Goal: Information Seeking & Learning: Learn about a topic

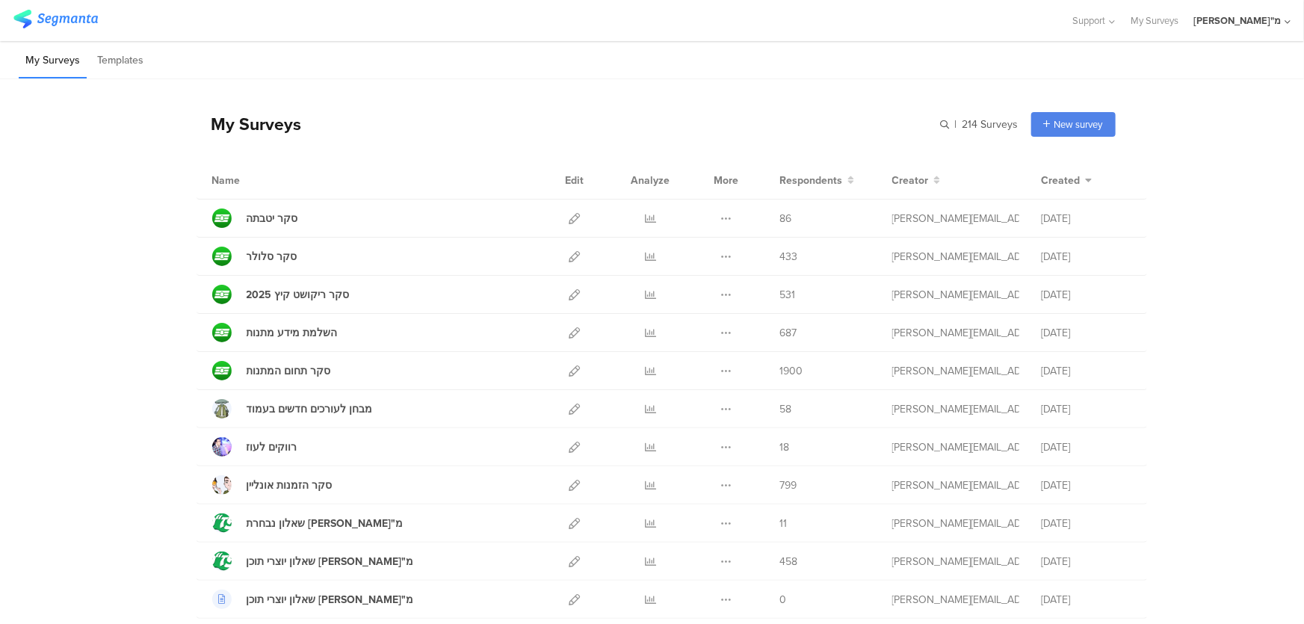
click at [657, 185] on div "Analyze" at bounding box center [650, 179] width 45 height 37
click at [722, 179] on div "More" at bounding box center [727, 179] width 32 height 37
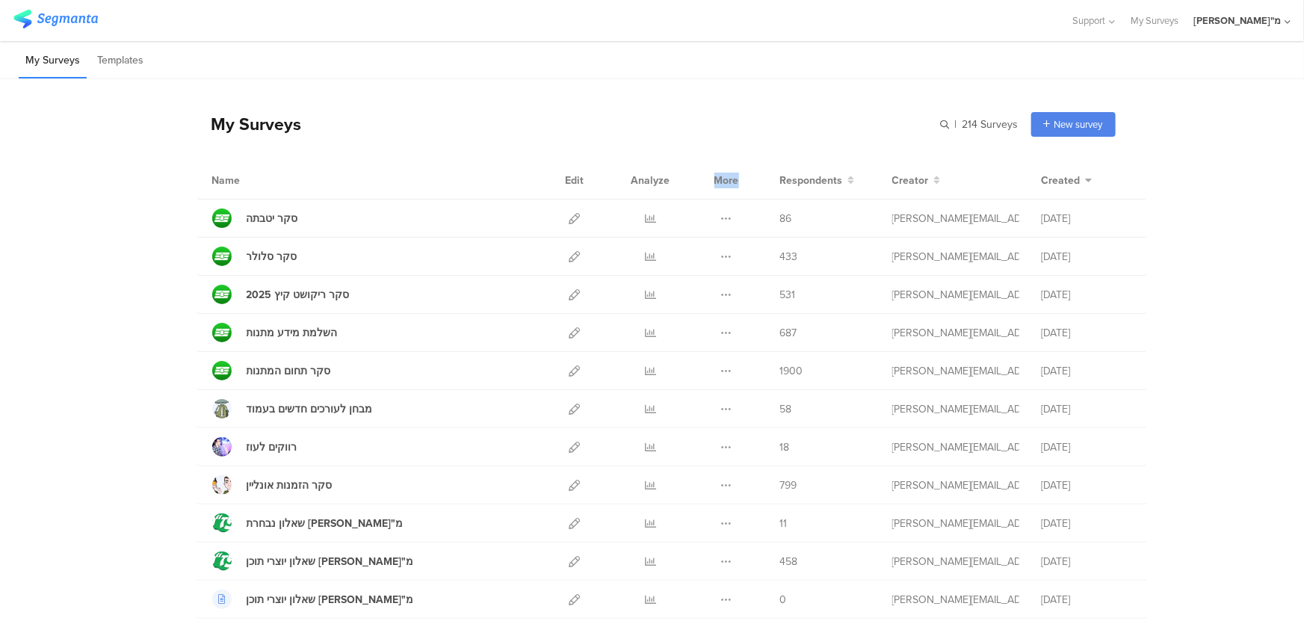
click at [722, 179] on div "More" at bounding box center [727, 179] width 32 height 37
click at [559, 177] on div "Edit" at bounding box center [575, 179] width 32 height 37
click at [229, 128] on div "My Surveys" at bounding box center [248, 123] width 105 height 25
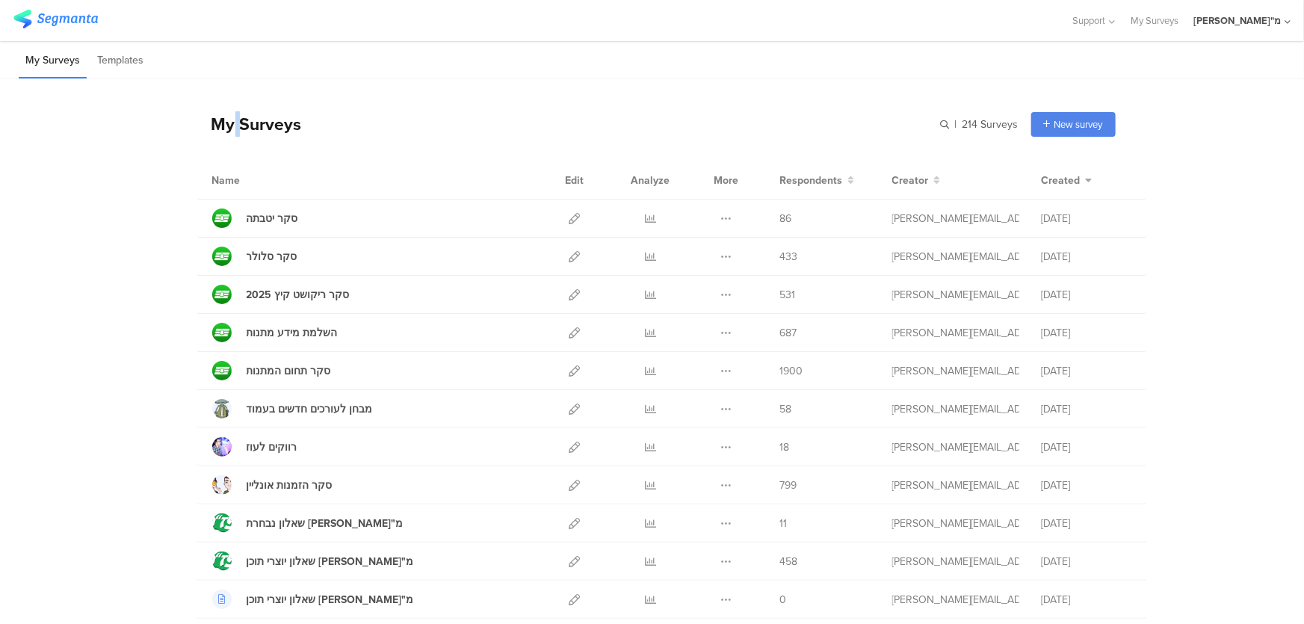
click at [229, 128] on div "My Surveys" at bounding box center [248, 123] width 105 height 25
click at [214, 128] on div "My Surveys" at bounding box center [248, 123] width 105 height 25
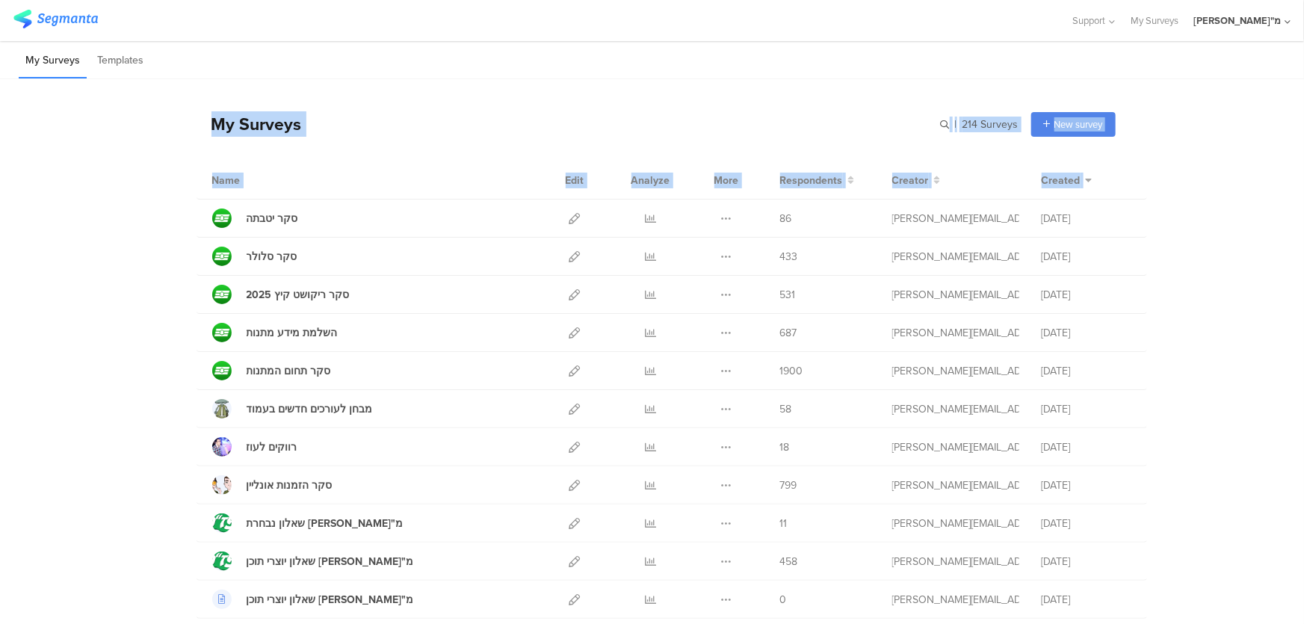
drag, startPoint x: 206, startPoint y: 128, endPoint x: 1213, endPoint y: 181, distance: 1008.5
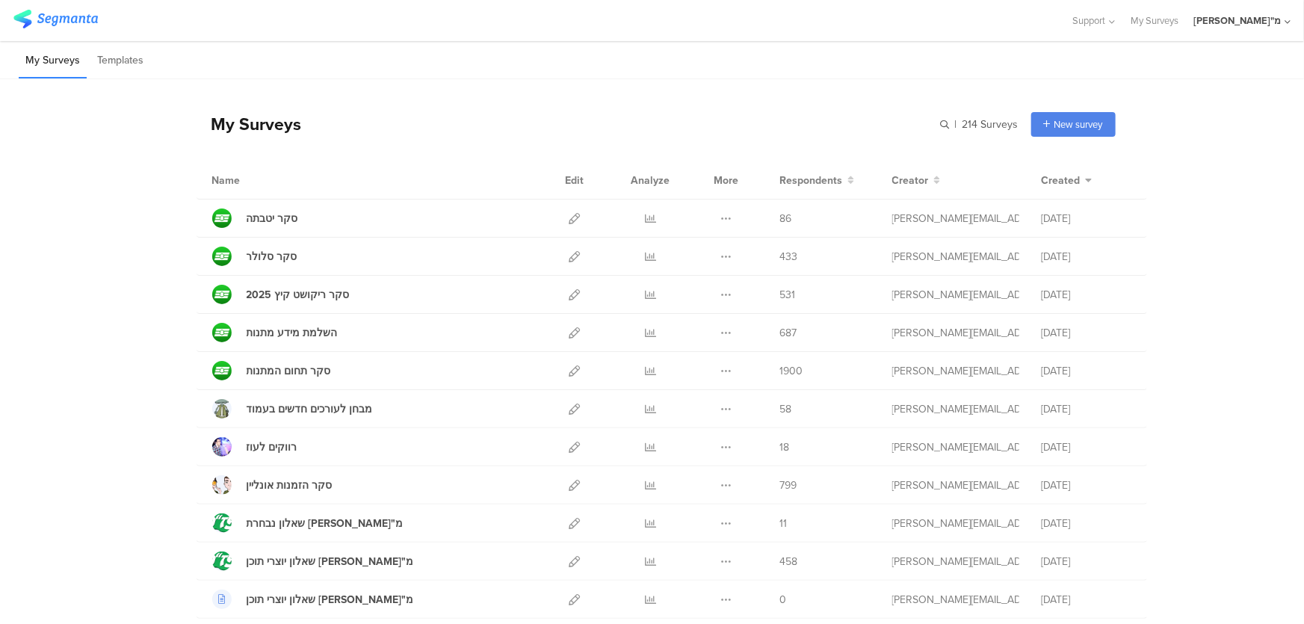
click at [645, 214] on icon at bounding box center [650, 218] width 11 height 11
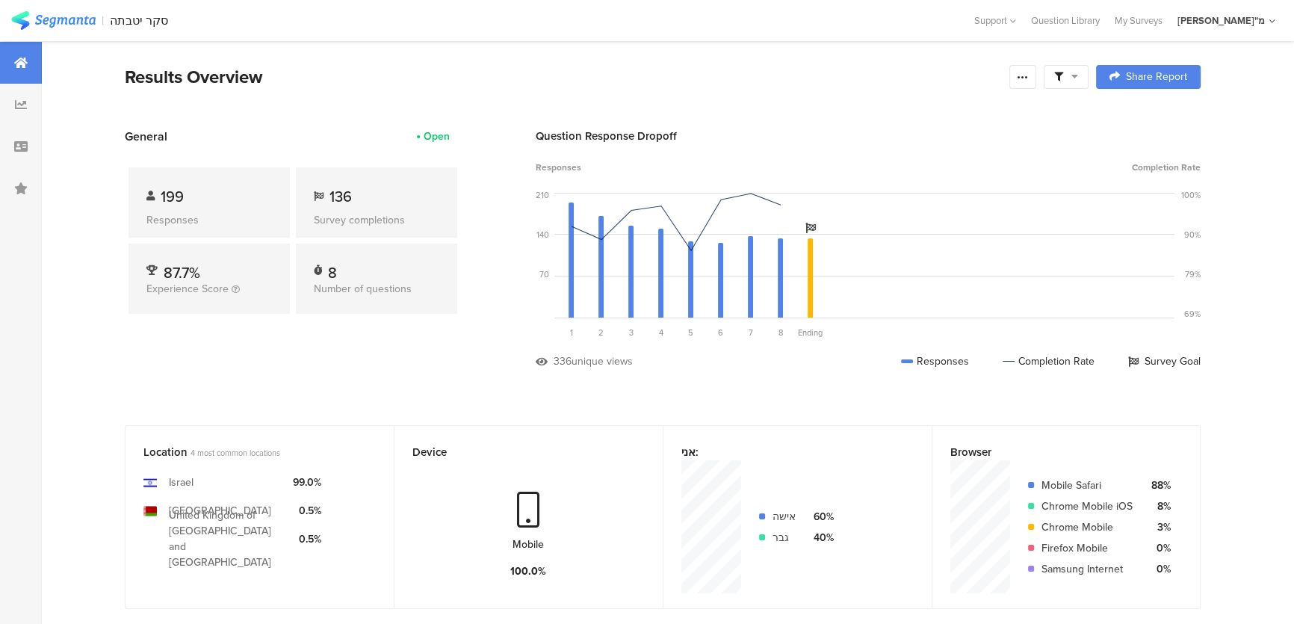
click at [99, 263] on section "General Open 199 Responses 136 Survey completions 87.7% Experience Score 8 Numb…" at bounding box center [662, 260] width 1195 height 264
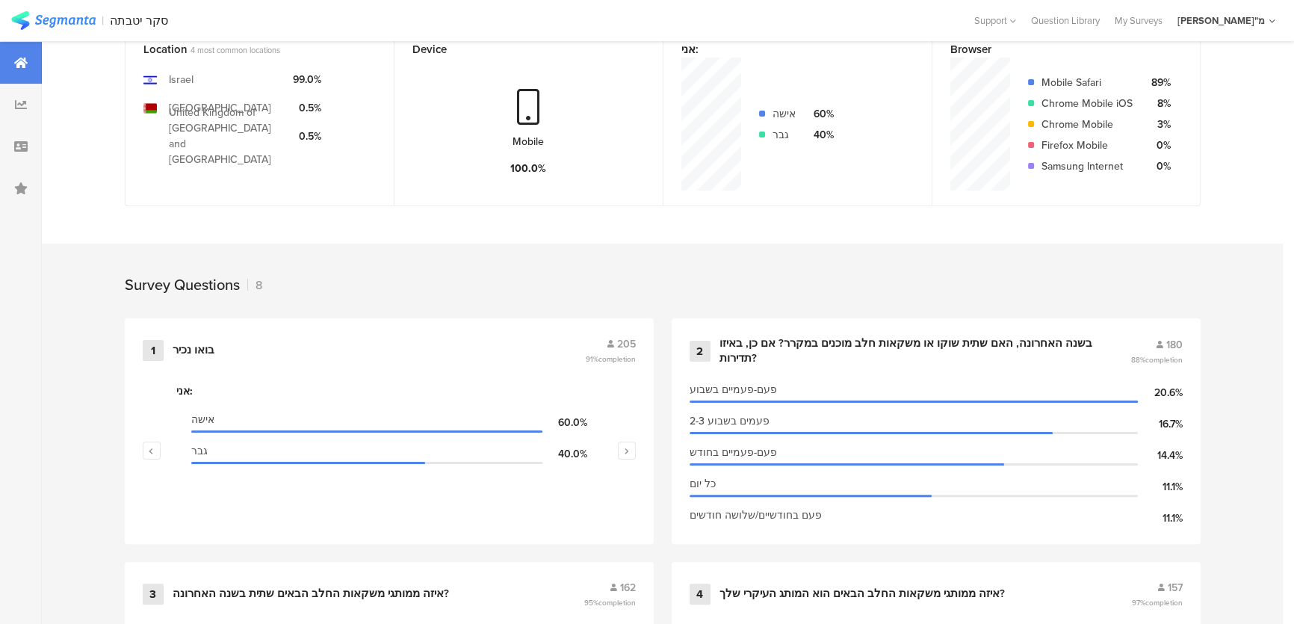
scroll to position [1078, 0]
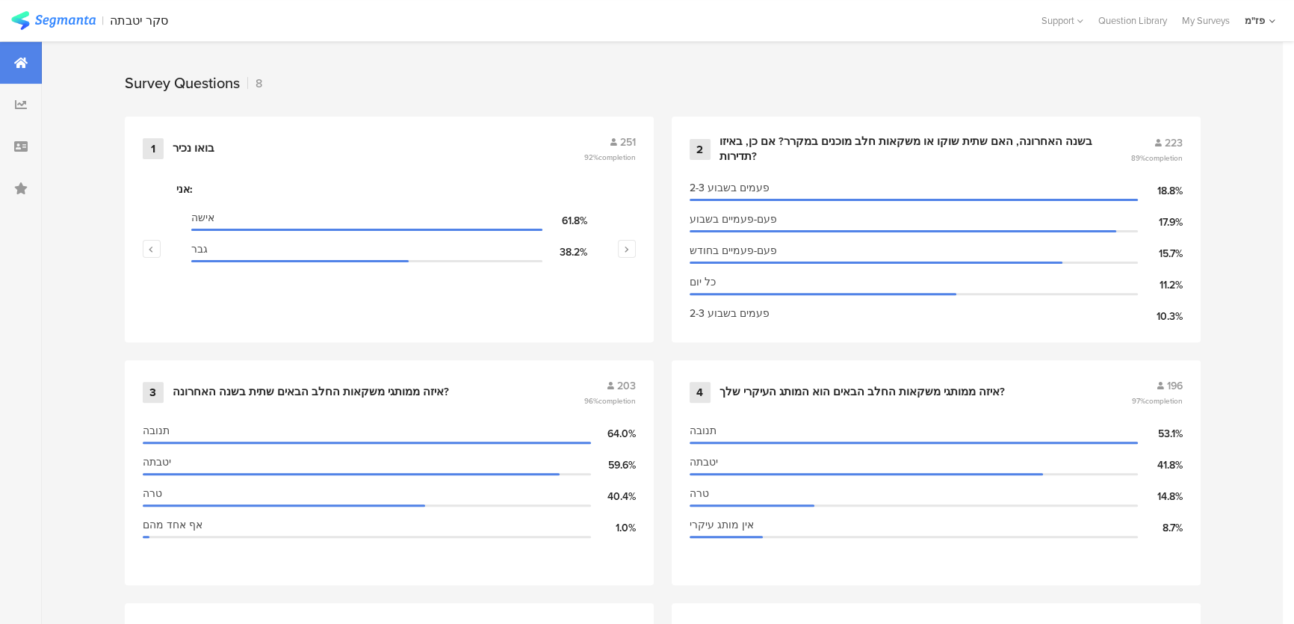
scroll to position [603, 0]
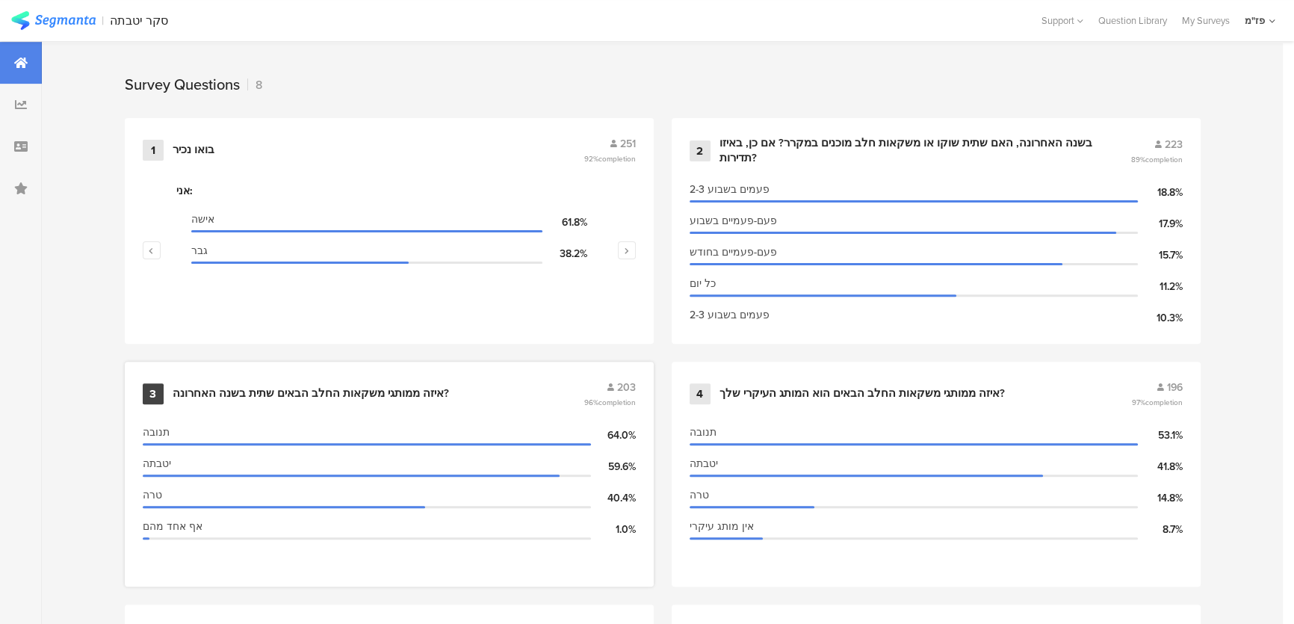
click at [378, 397] on div "3 איזה ממותגי משקאות החלב הבאים שתית בשנה האחרונה? 203 96% completion" at bounding box center [389, 394] width 493 height 28
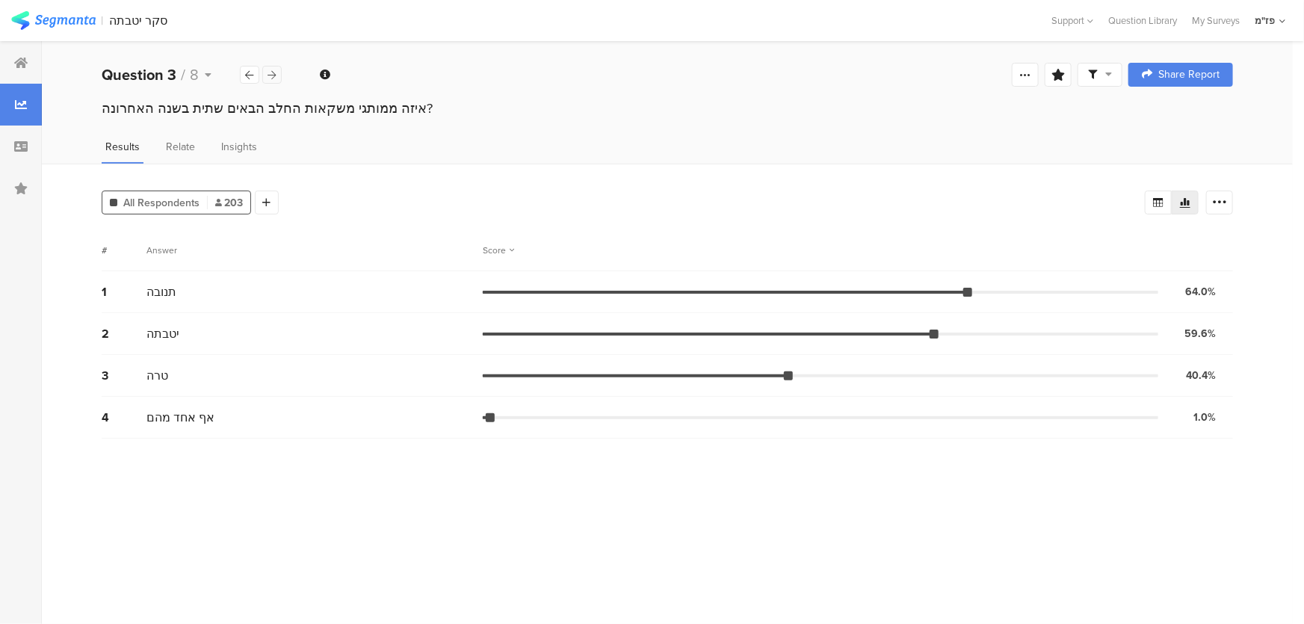
click at [278, 75] on div at bounding box center [271, 75] width 19 height 18
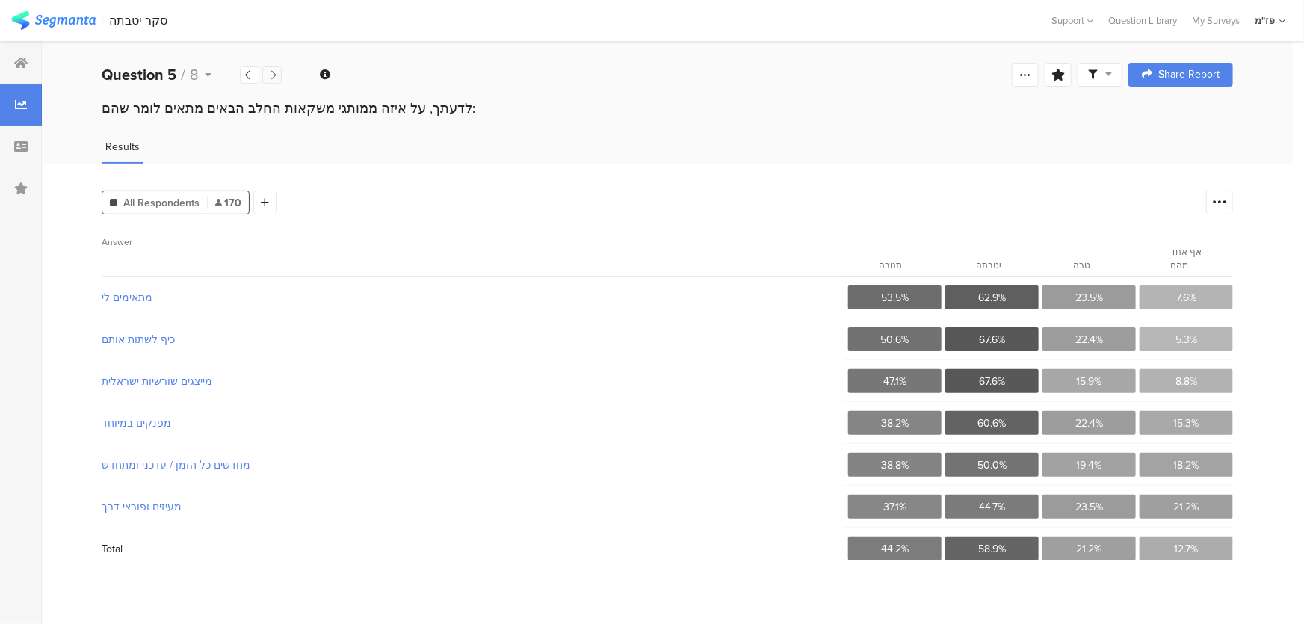
click at [276, 72] on icon at bounding box center [272, 75] width 8 height 10
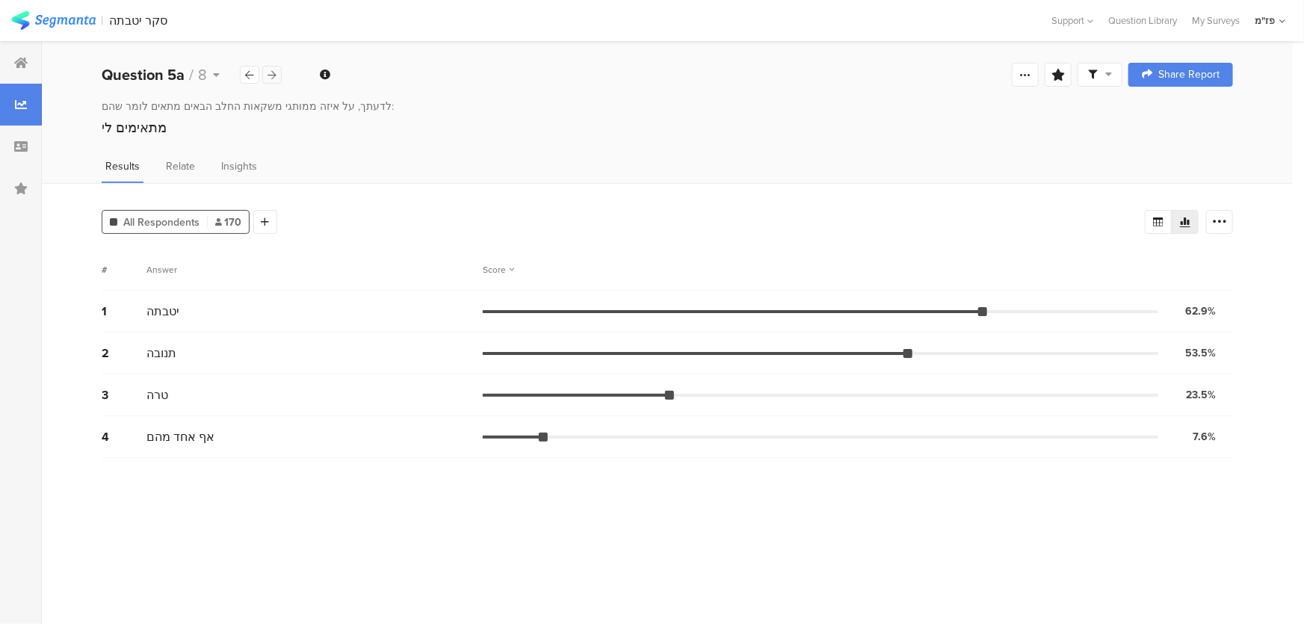
click at [276, 72] on icon at bounding box center [272, 75] width 8 height 10
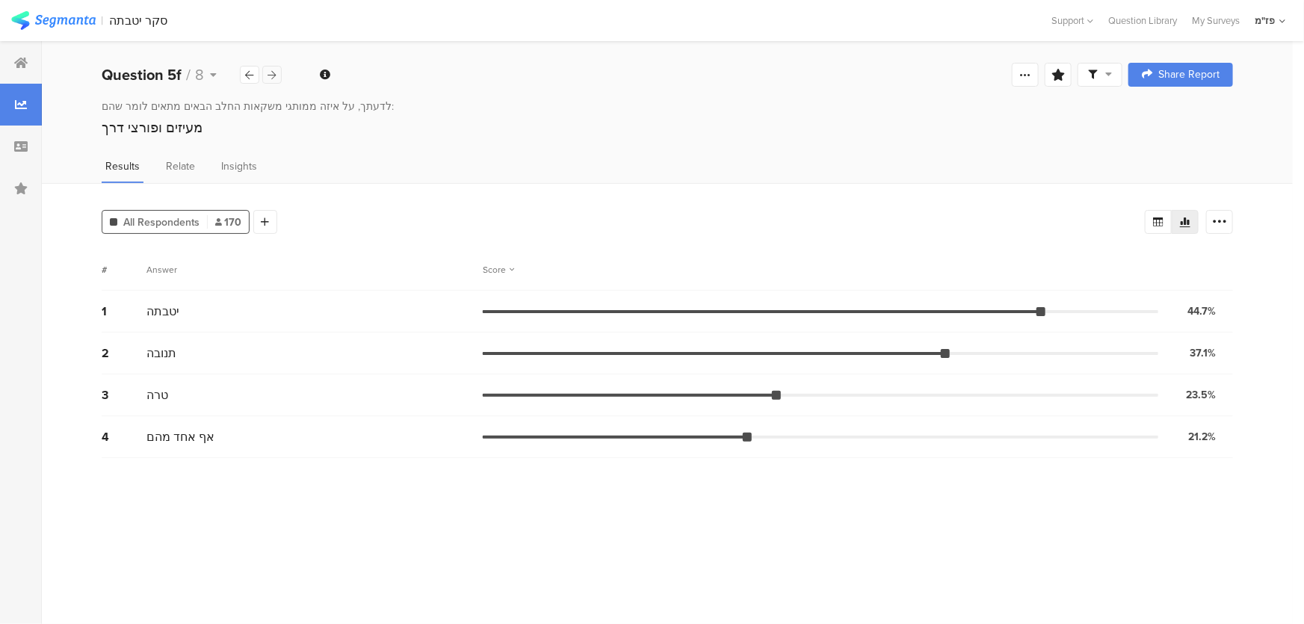
click at [276, 72] on icon at bounding box center [272, 75] width 8 height 10
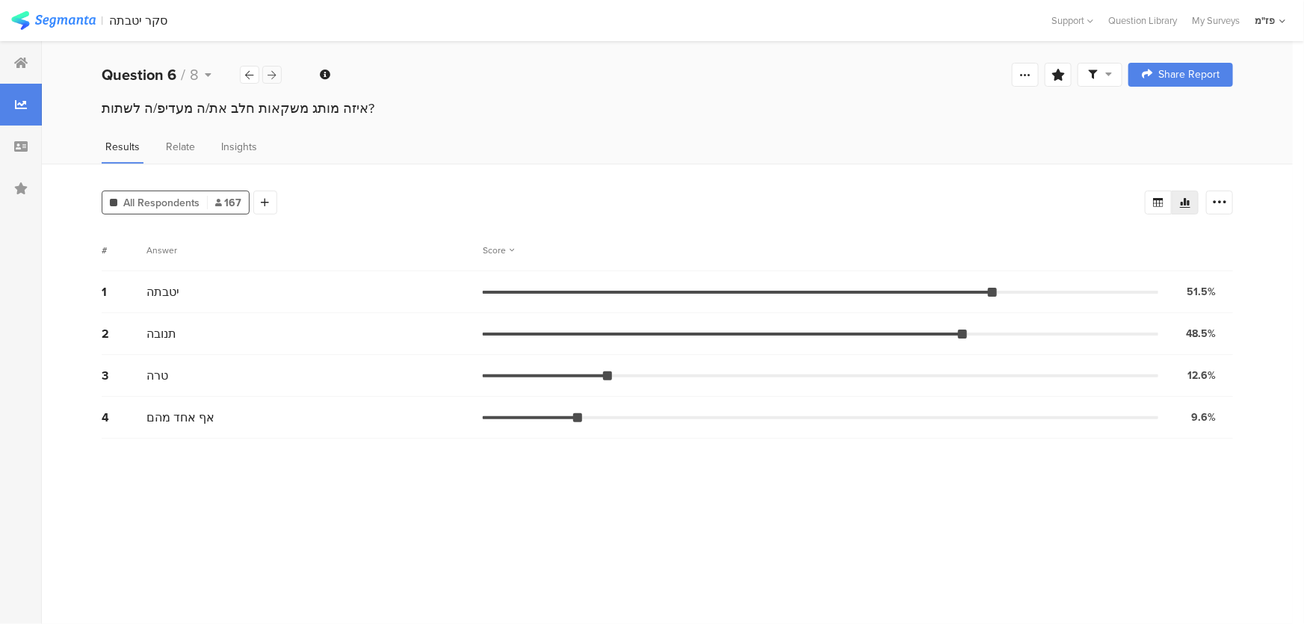
click at [276, 72] on icon at bounding box center [272, 75] width 8 height 10
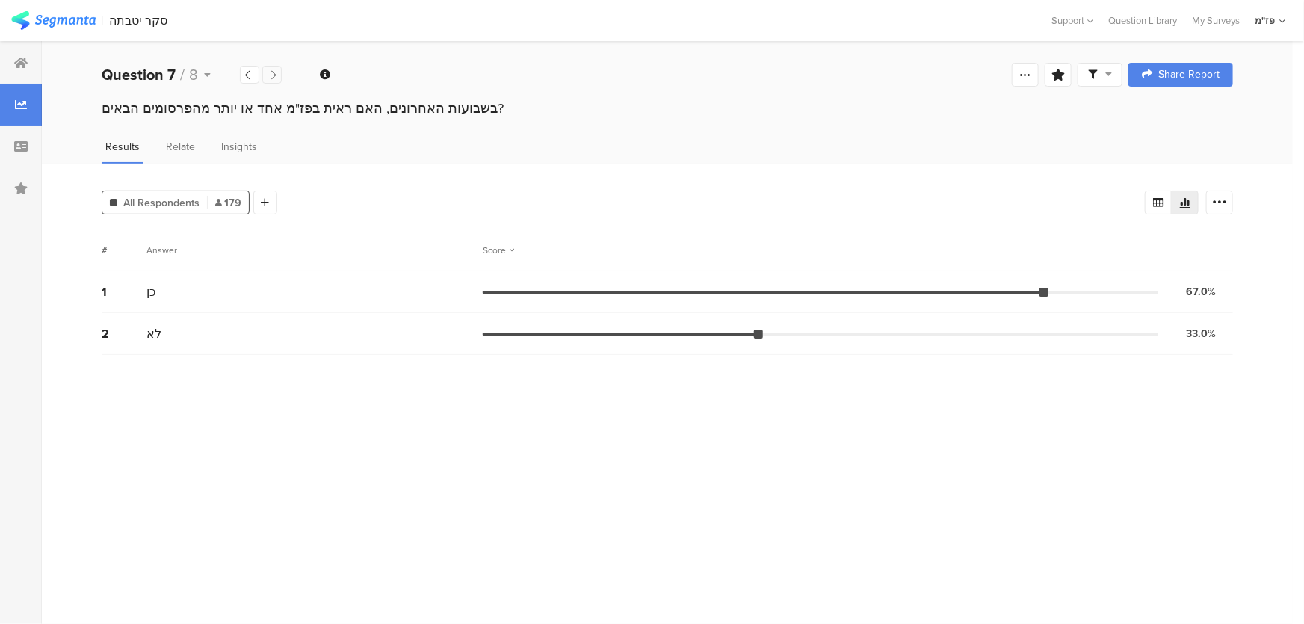
click at [276, 72] on icon at bounding box center [272, 75] width 8 height 10
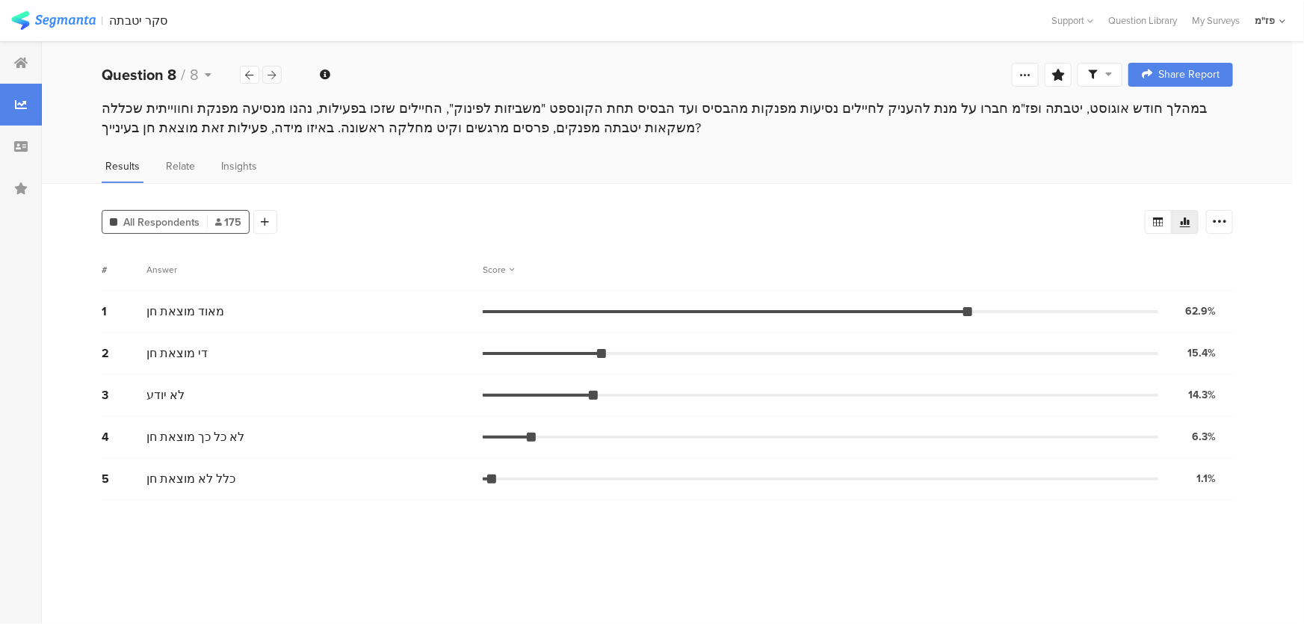
click at [268, 76] on icon at bounding box center [272, 75] width 8 height 10
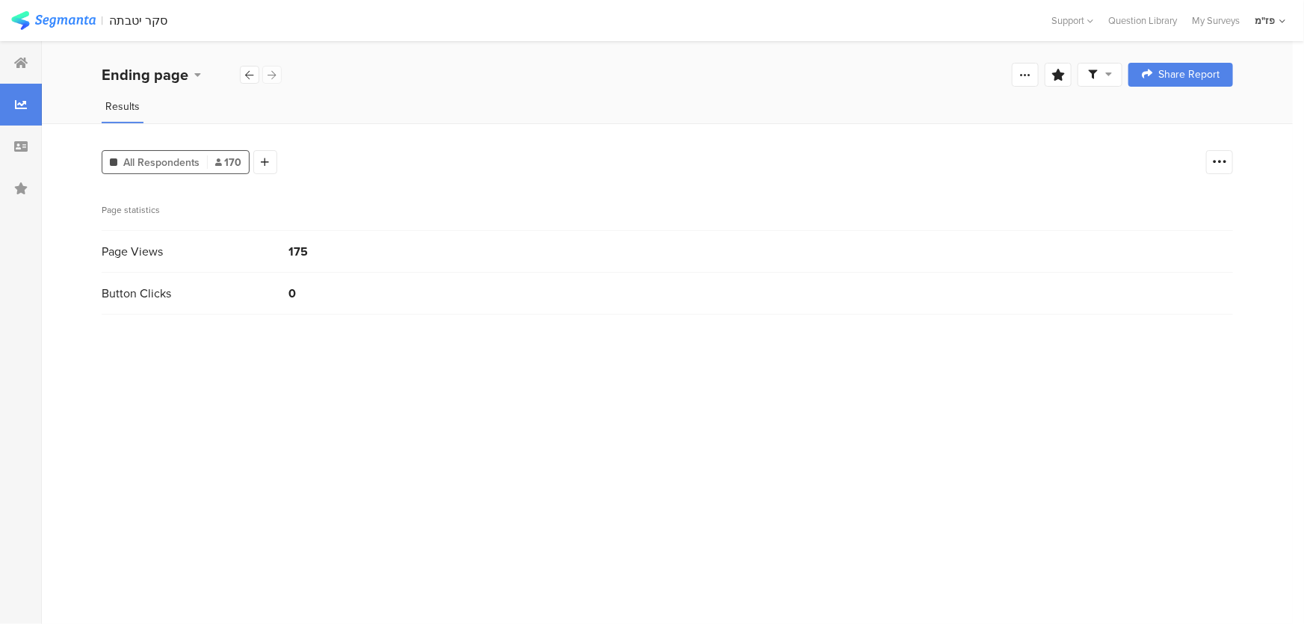
click at [270, 74] on div "Ending page" at bounding box center [192, 75] width 181 height 22
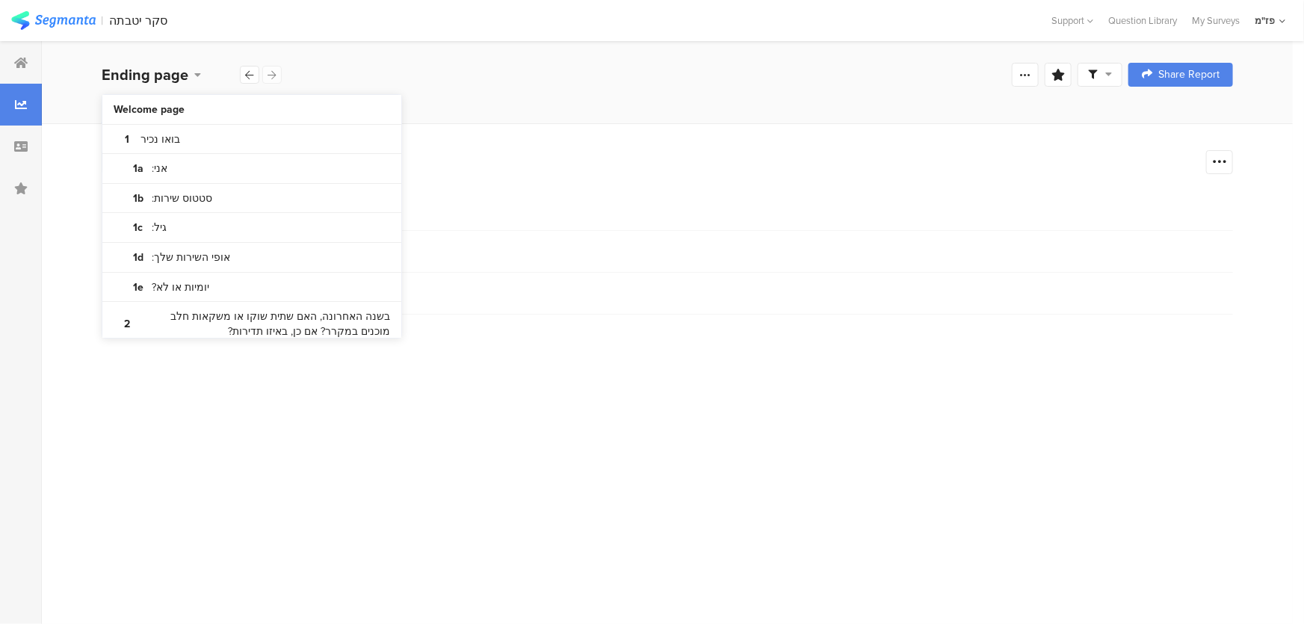
click at [270, 74] on div "Ending page" at bounding box center [192, 75] width 181 height 22
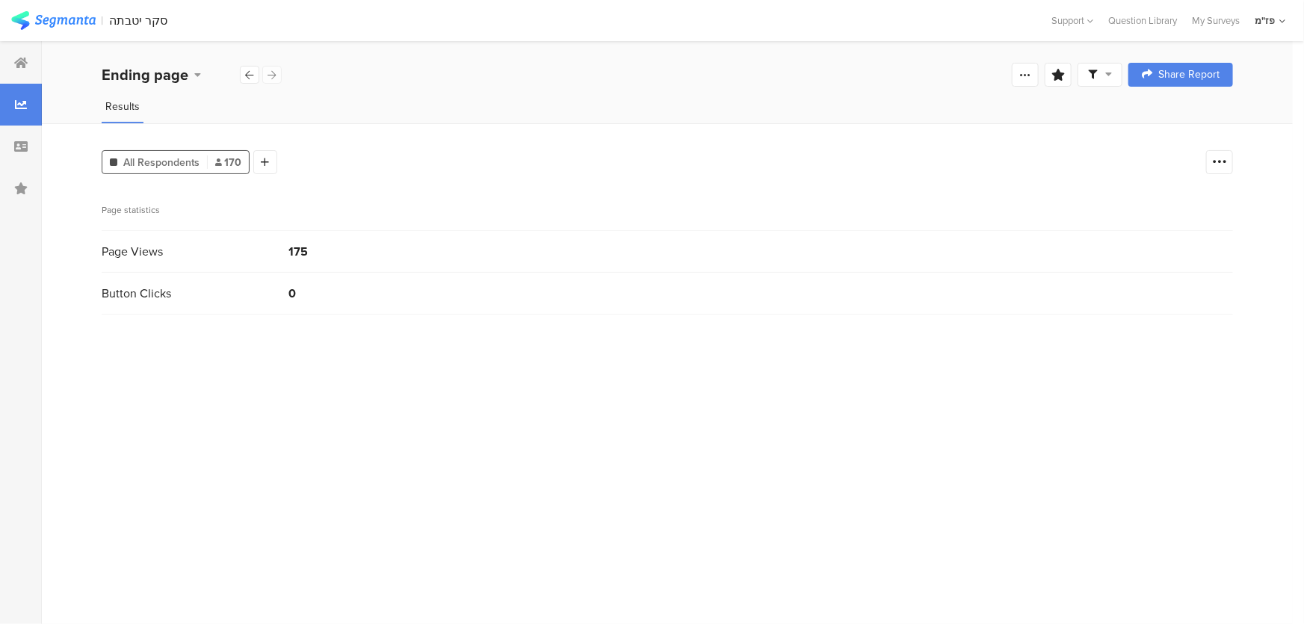
click at [45, 52] on div "Ending page Confidence Level 95 % Preview survey Edit survey Export Results Pur…" at bounding box center [667, 75] width 1251 height 48
click at [31, 56] on div at bounding box center [21, 63] width 42 height 42
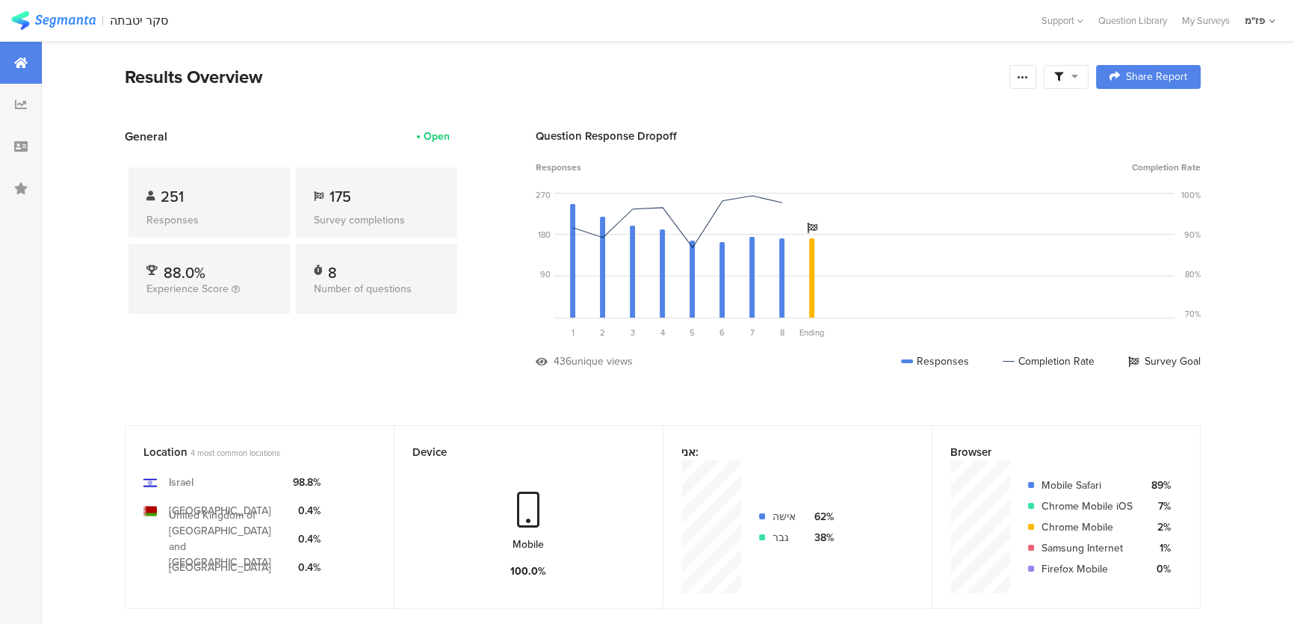
click at [327, 365] on div "General Open 251 Responses 175 Survey completions 88.0% Experience Score 8 Numb…" at bounding box center [293, 260] width 336 height 264
